Goal: Find specific page/section: Find specific page/section

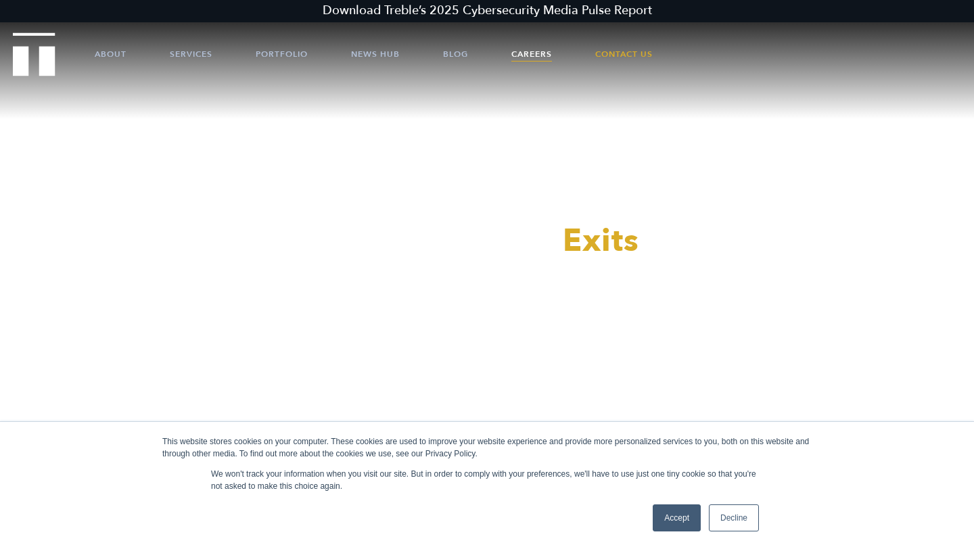
click at [534, 54] on link "Careers" at bounding box center [531, 54] width 41 height 41
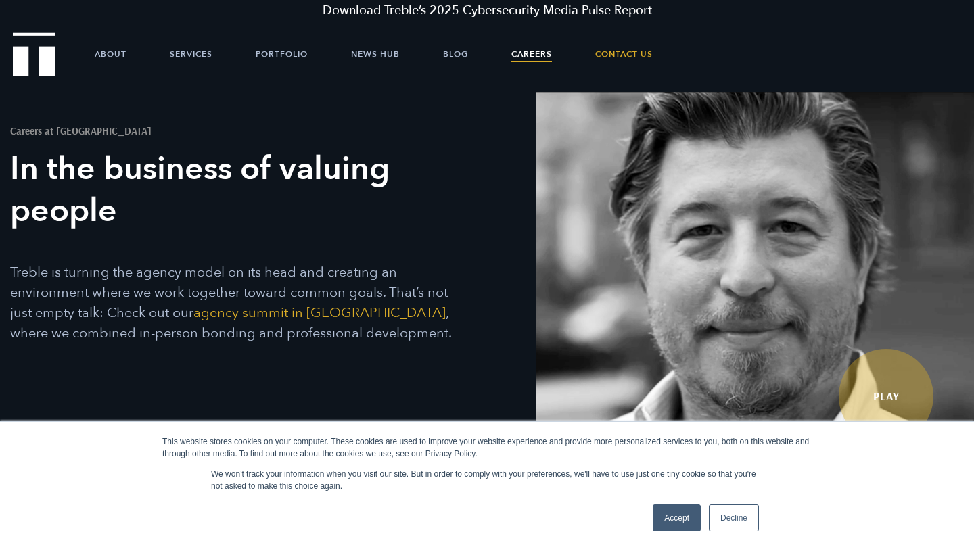
click at [128, 51] on ul "About Services Portfolio News Hub Blog Careers Contact Us" at bounding box center [487, 54] width 866 height 41
click at [120, 51] on link "About" at bounding box center [111, 54] width 32 height 41
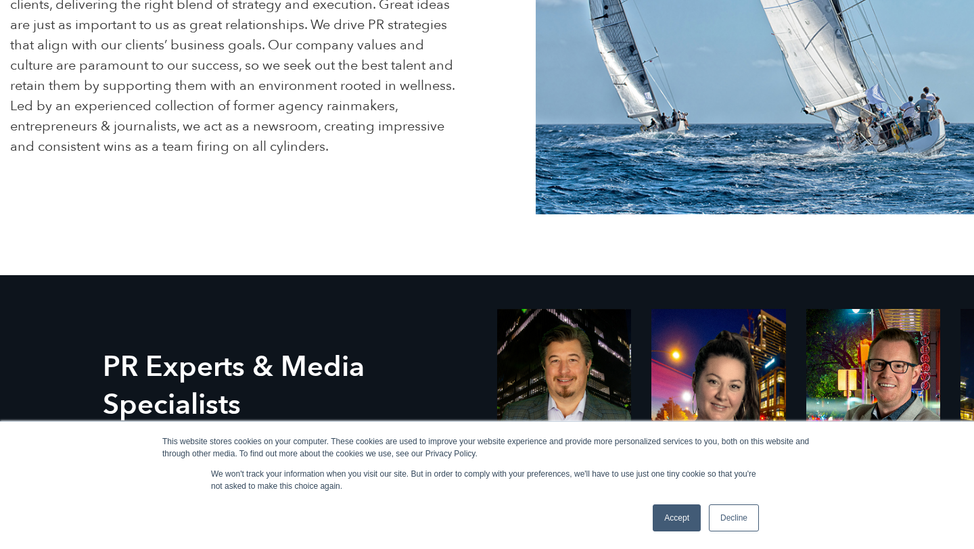
scroll to position [517, 0]
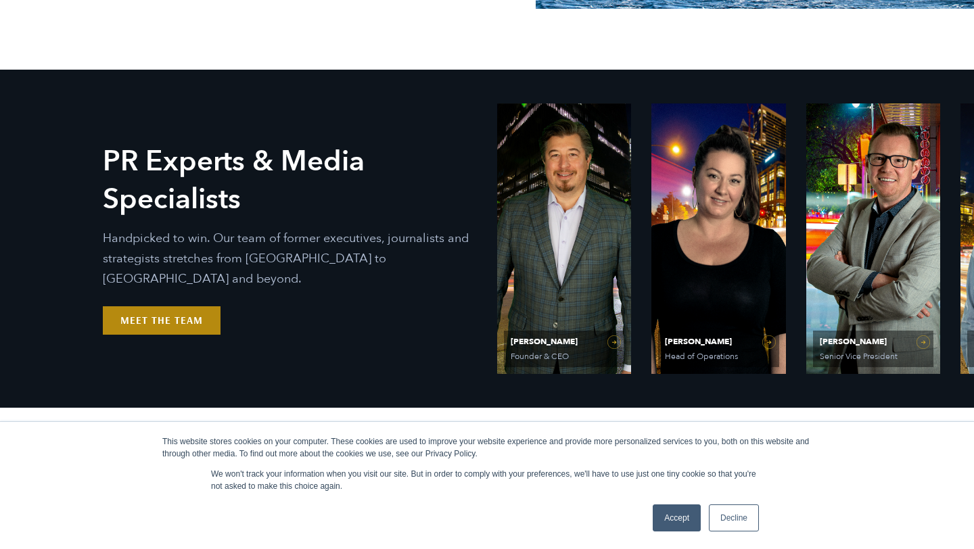
click at [193, 306] on link "Meet the Team" at bounding box center [162, 320] width 118 height 28
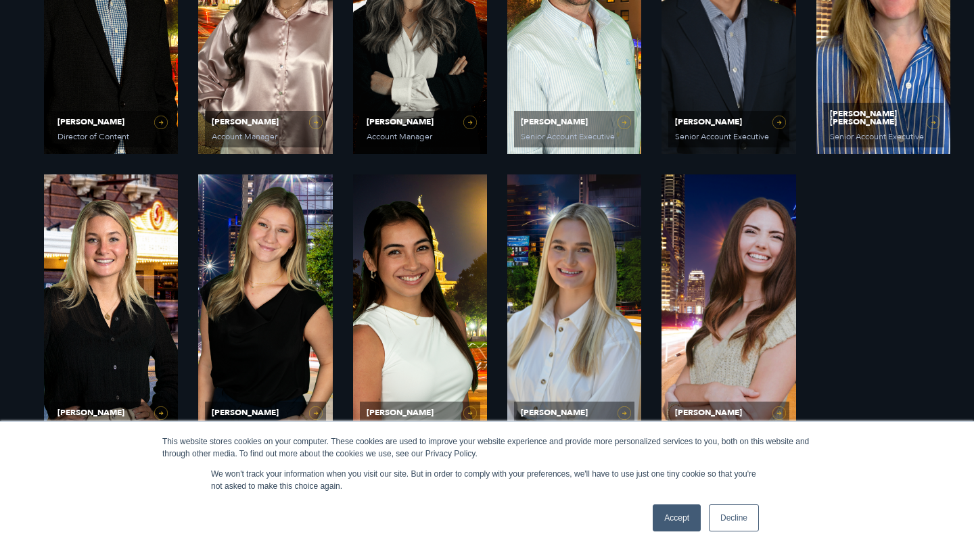
scroll to position [1105, 0]
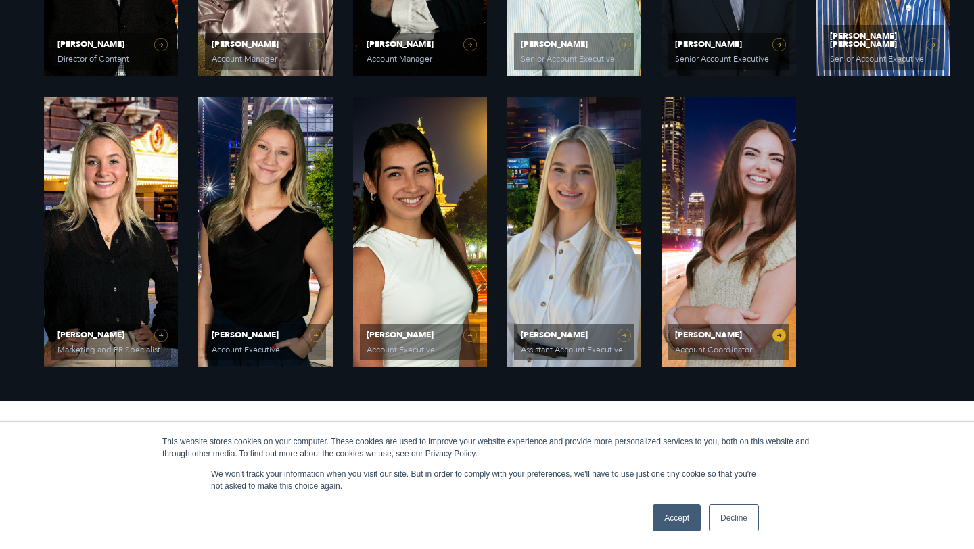
click at [711, 213] on link "Caroline Hafner Account Coordinator" at bounding box center [728, 232] width 134 height 271
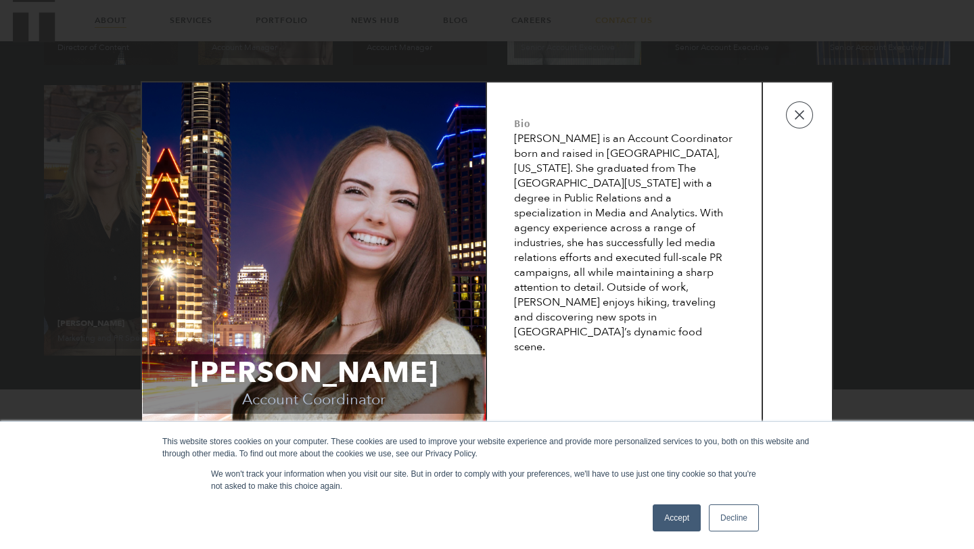
scroll to position [1111, 0]
click at [800, 122] on button "button" at bounding box center [799, 114] width 27 height 27
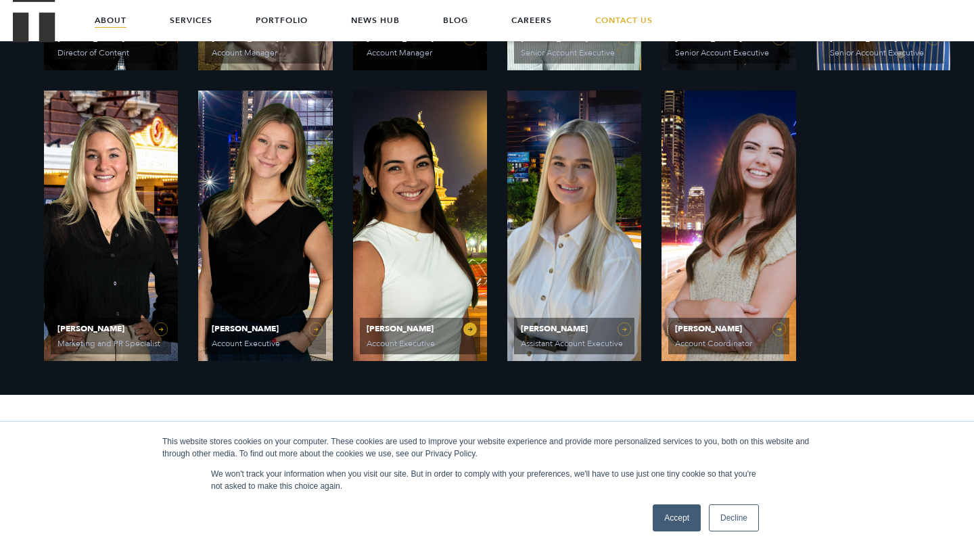
click at [469, 328] on link "Laura Corona Account Executive" at bounding box center [420, 226] width 134 height 271
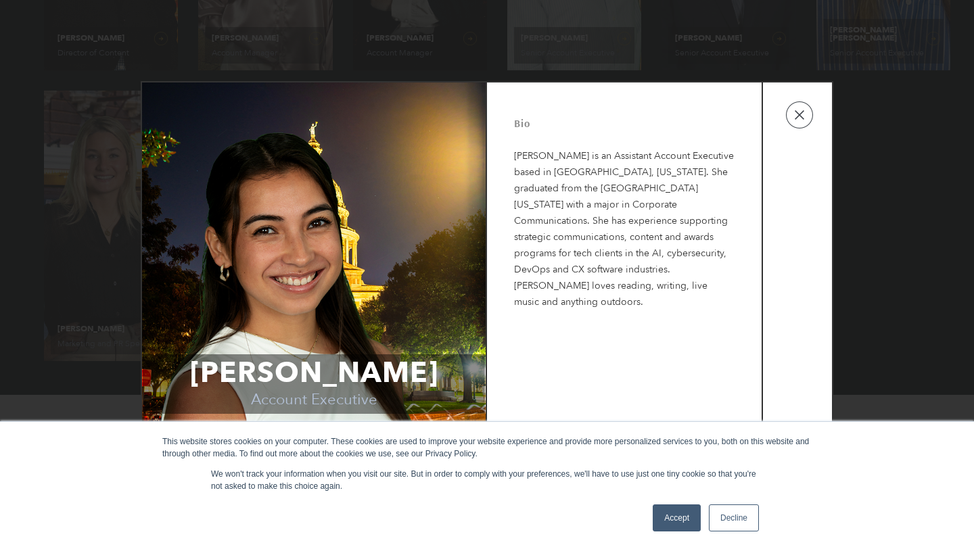
scroll to position [1119, 0]
click at [736, 519] on link "Decline" at bounding box center [734, 517] width 50 height 27
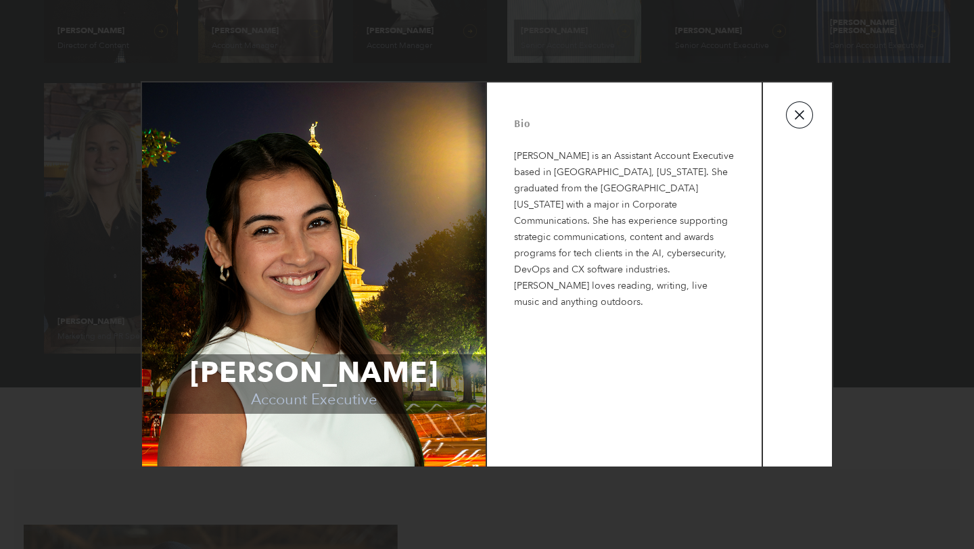
click at [803, 112] on button "button" at bounding box center [799, 114] width 27 height 27
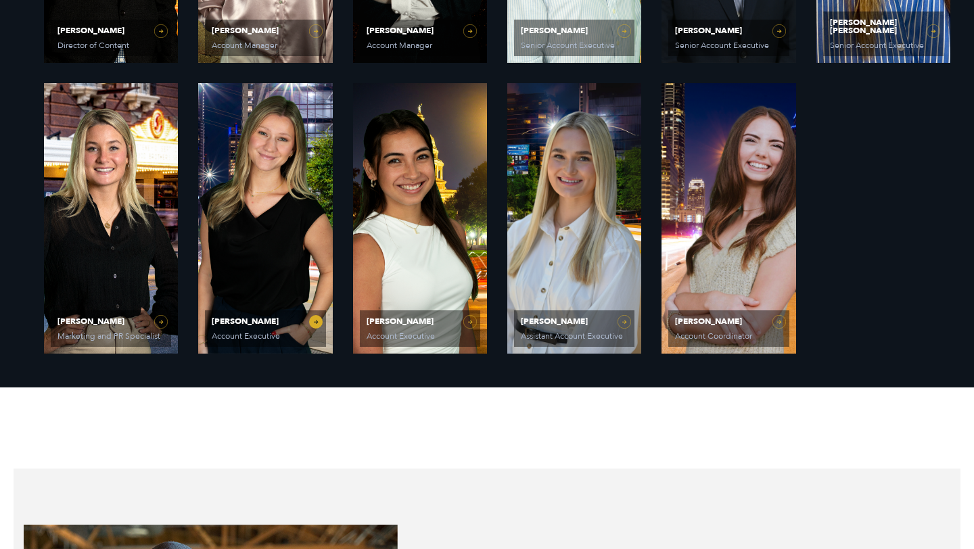
click at [312, 324] on link "Sydney Miner Account Executive" at bounding box center [265, 218] width 134 height 271
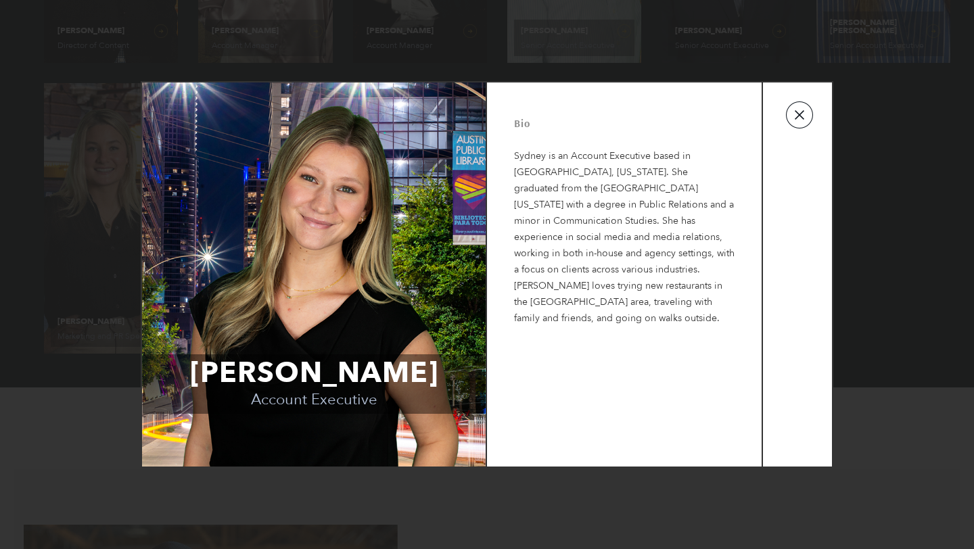
click at [807, 122] on button "button" at bounding box center [799, 114] width 27 height 27
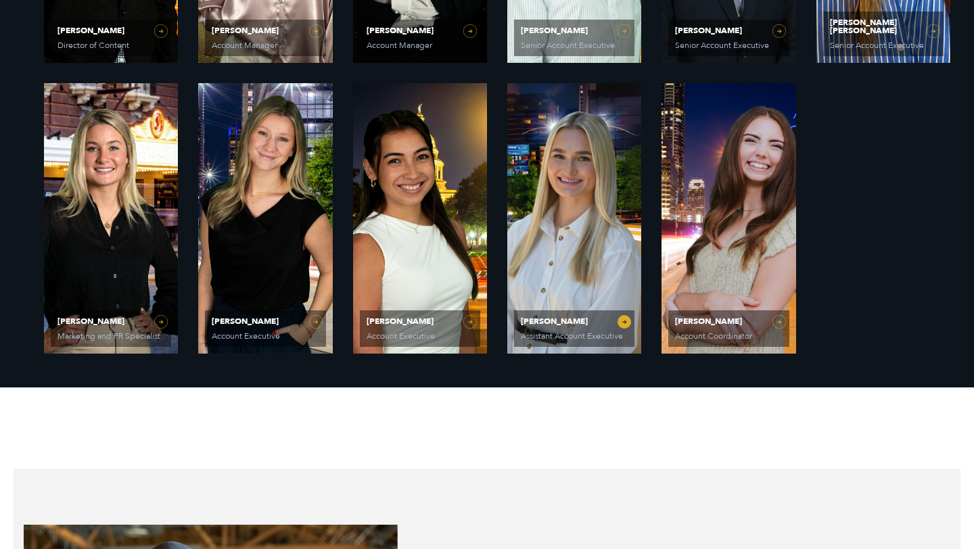
click at [627, 319] on link "Elizabeth Kalwick Assistant Account Executive" at bounding box center [574, 218] width 134 height 271
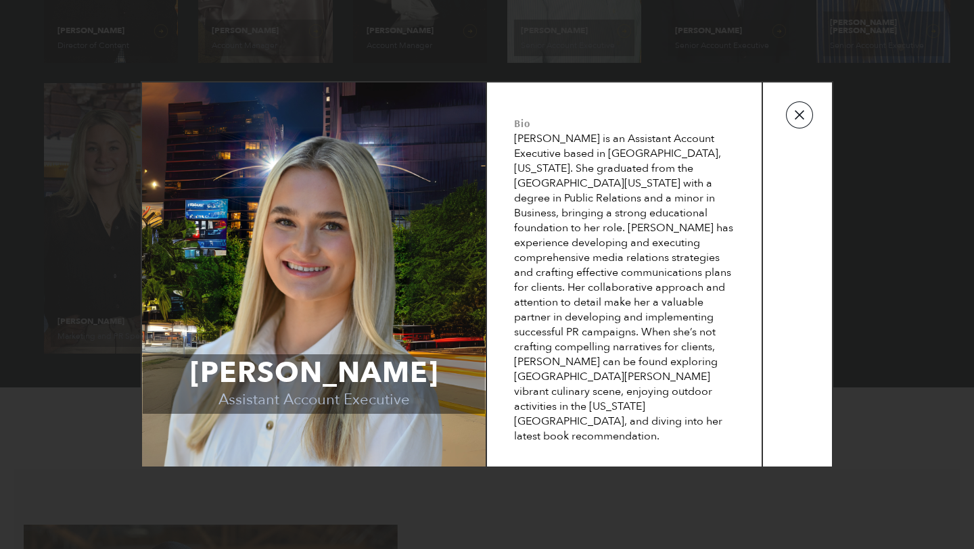
click at [797, 118] on button "button" at bounding box center [799, 114] width 27 height 27
